Goal: Information Seeking & Learning: Learn about a topic

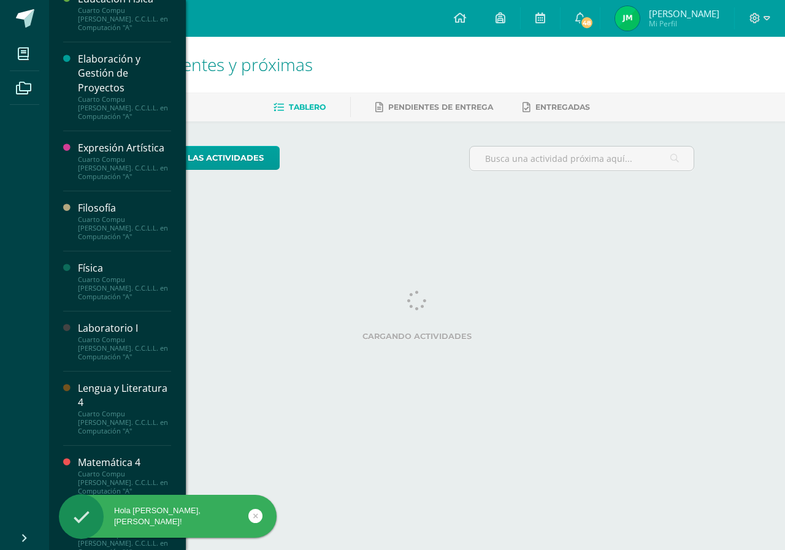
scroll to position [429, 0]
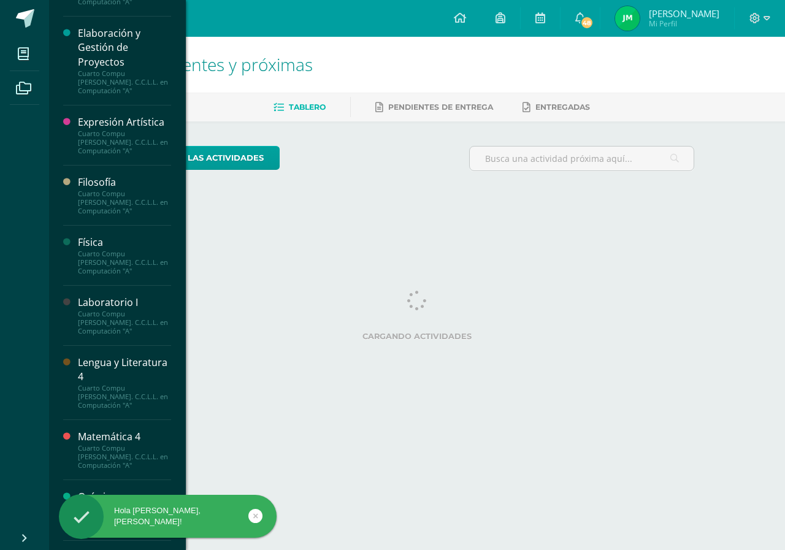
click at [130, 307] on div "Laboratorio I" at bounding box center [124, 303] width 93 height 14
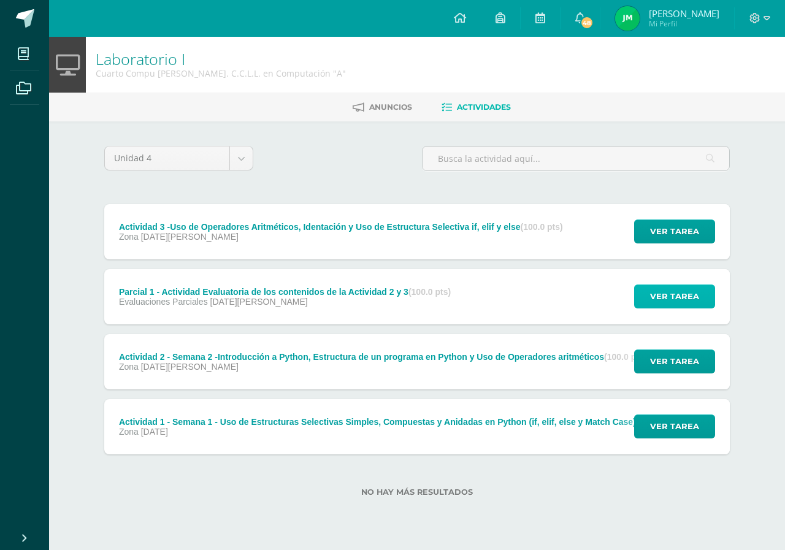
click at [670, 304] on span "Ver tarea" at bounding box center [674, 296] width 49 height 23
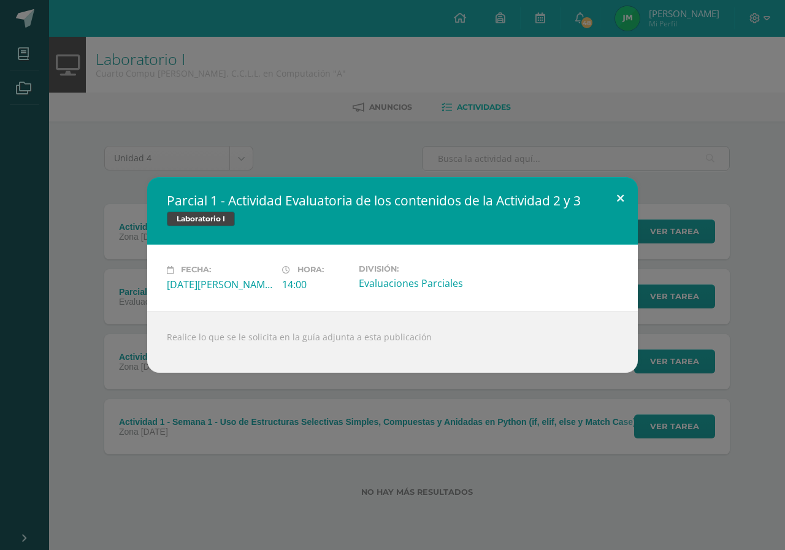
click at [624, 190] on button at bounding box center [620, 198] width 35 height 42
